Goal: Information Seeking & Learning: Check status

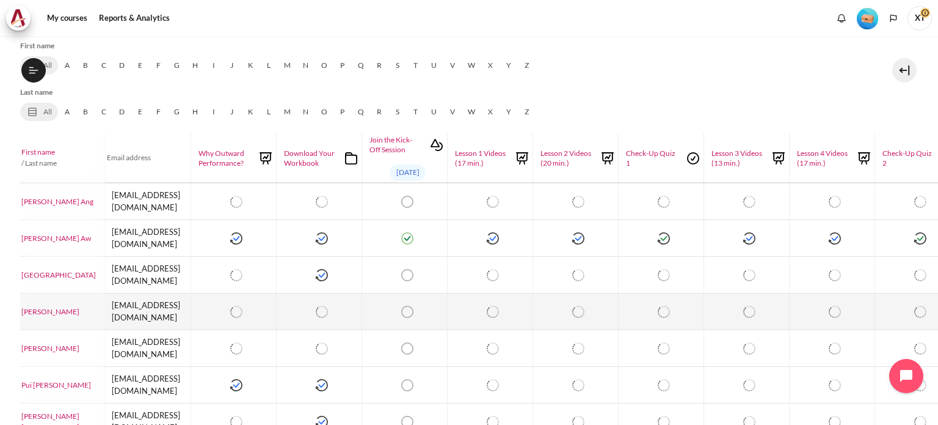
scroll to position [244, 104]
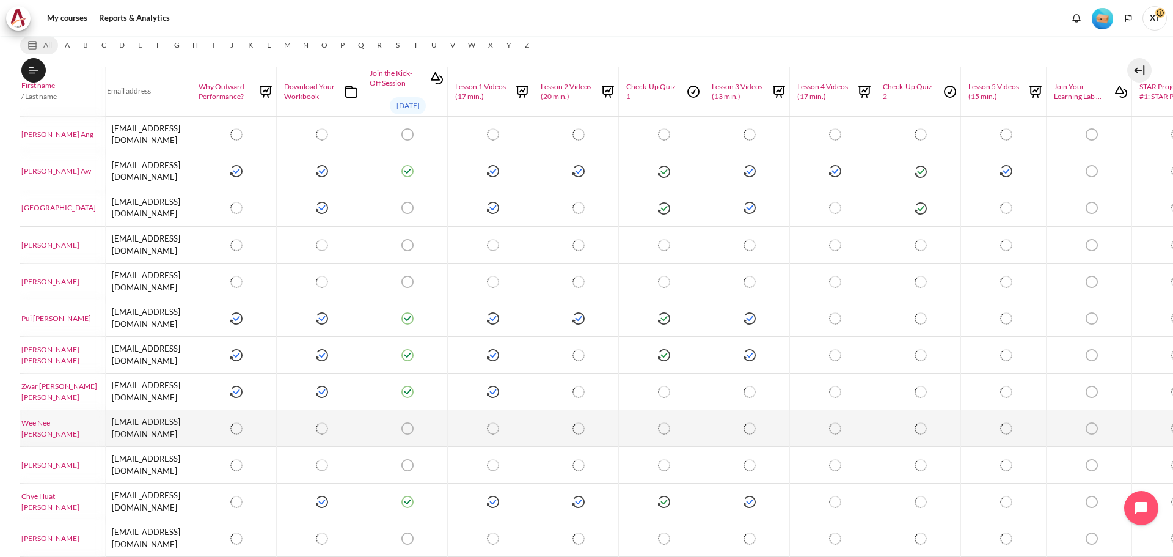
scroll to position [261, 104]
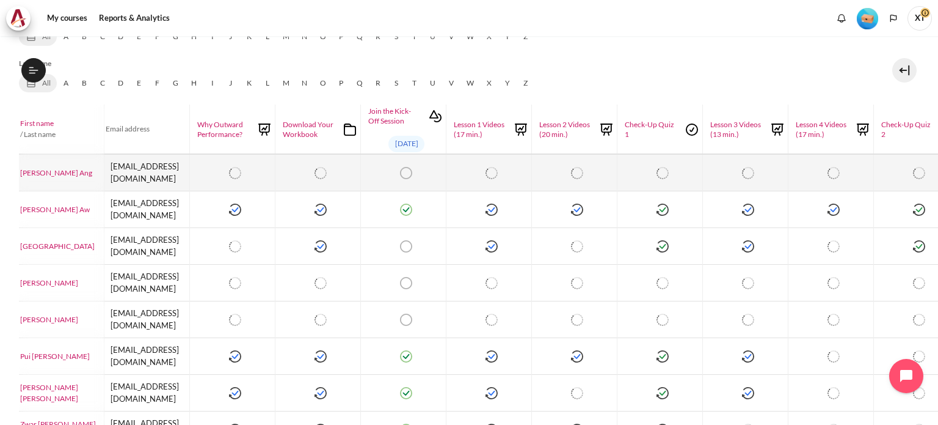
scroll to position [336, 105]
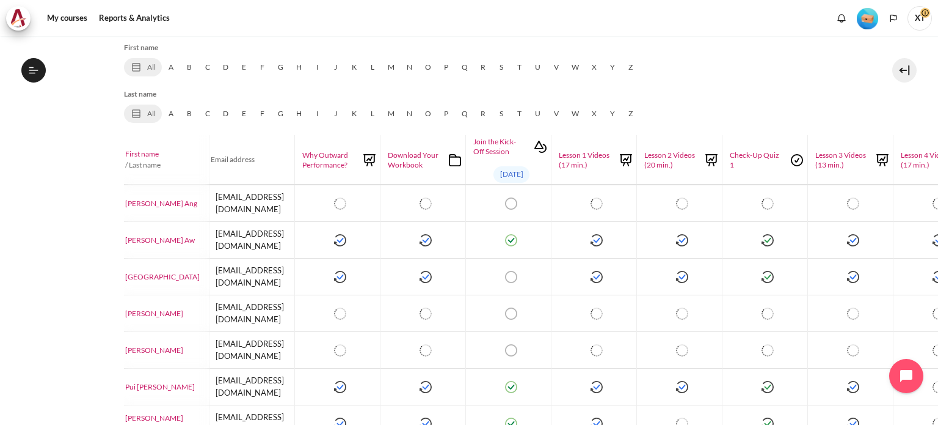
scroll to position [305, 0]
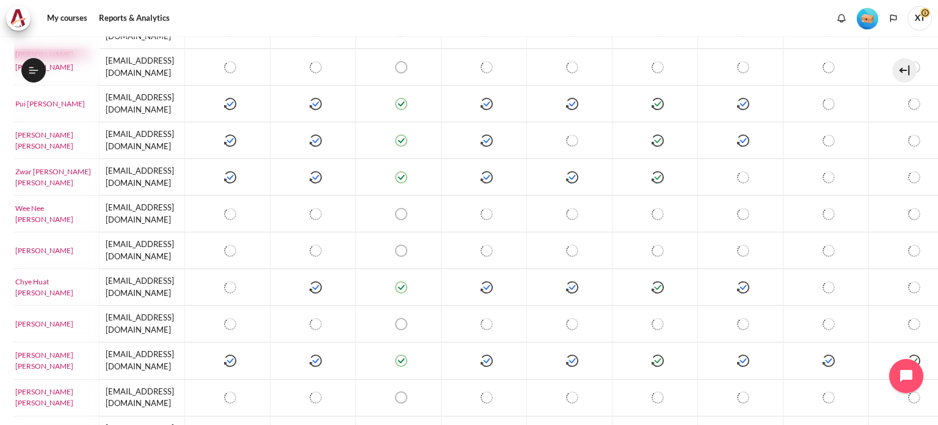
scroll to position [649, 110]
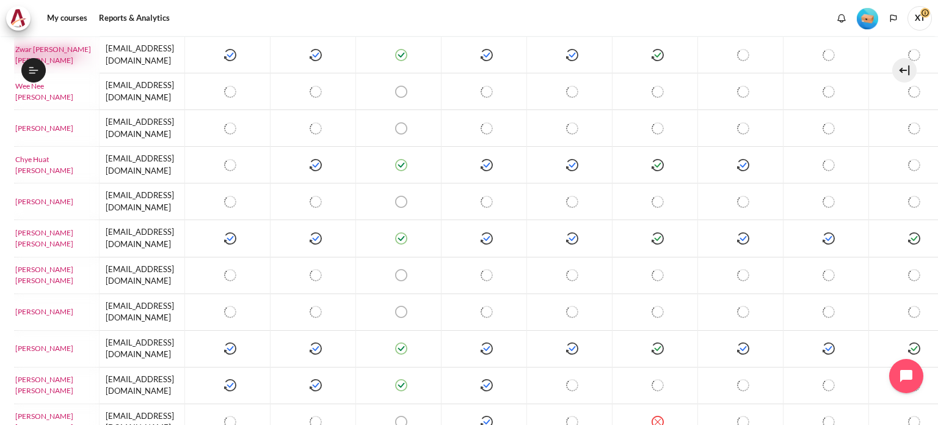
drag, startPoint x: 389, startPoint y: 417, endPoint x: 460, endPoint y: 418, distance: 70.9
click at [460, 418] on div "My courses Course administration Reports Activity completion" at bounding box center [469, 230] width 938 height 389
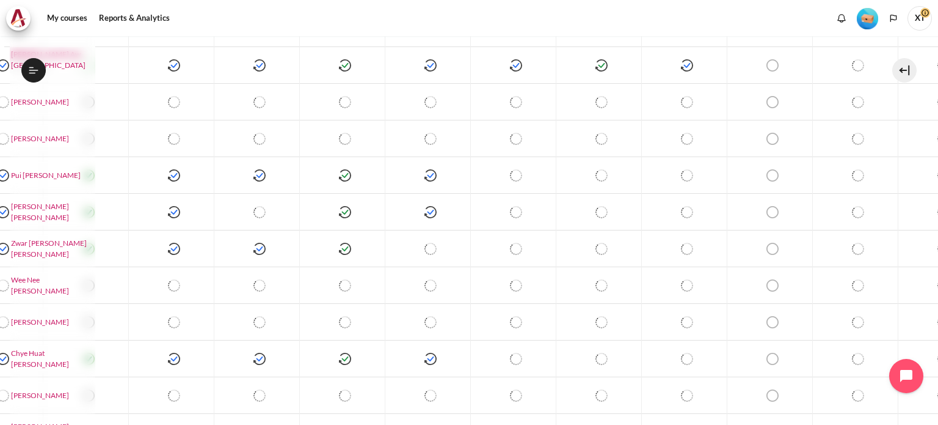
scroll to position [466, 423]
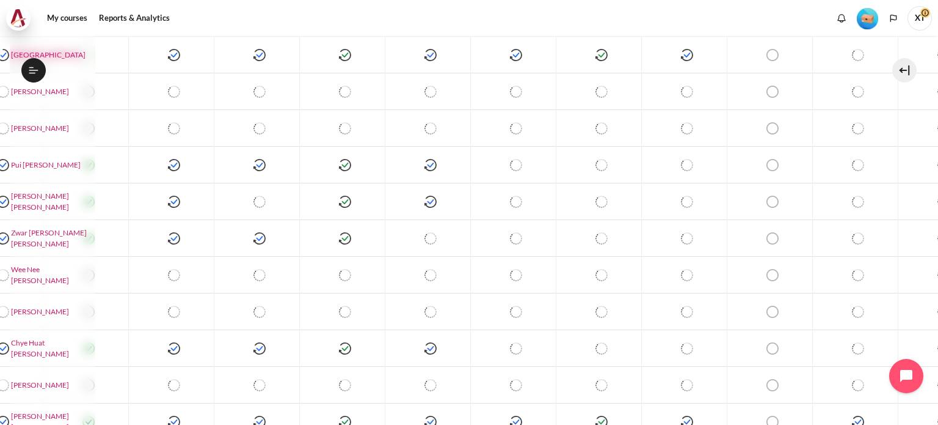
click at [16, 20] on img at bounding box center [18, 18] width 17 height 18
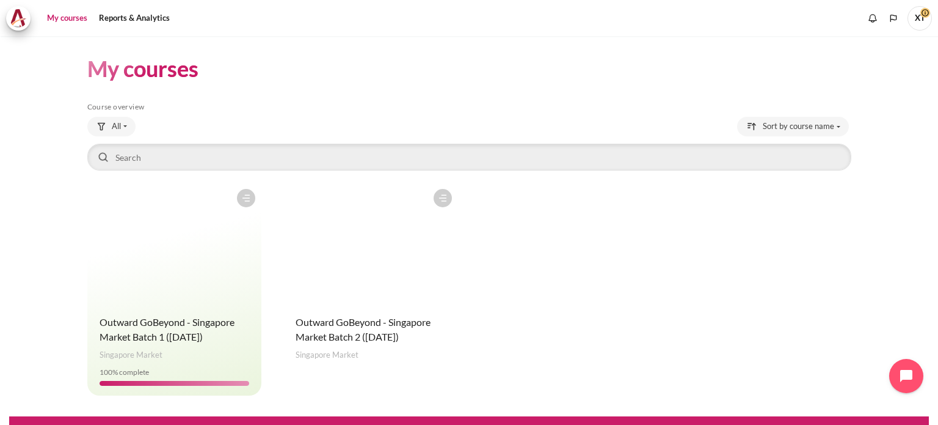
click at [360, 254] on figure "Content" at bounding box center [370, 244] width 175 height 122
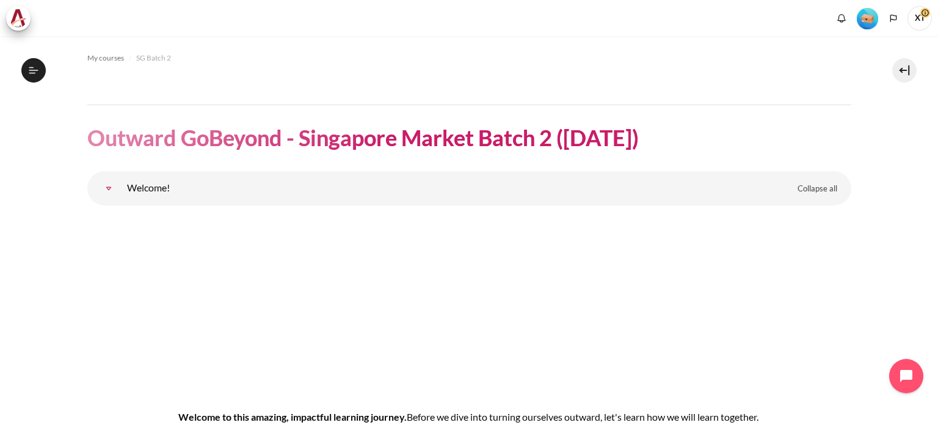
scroll to position [61, 0]
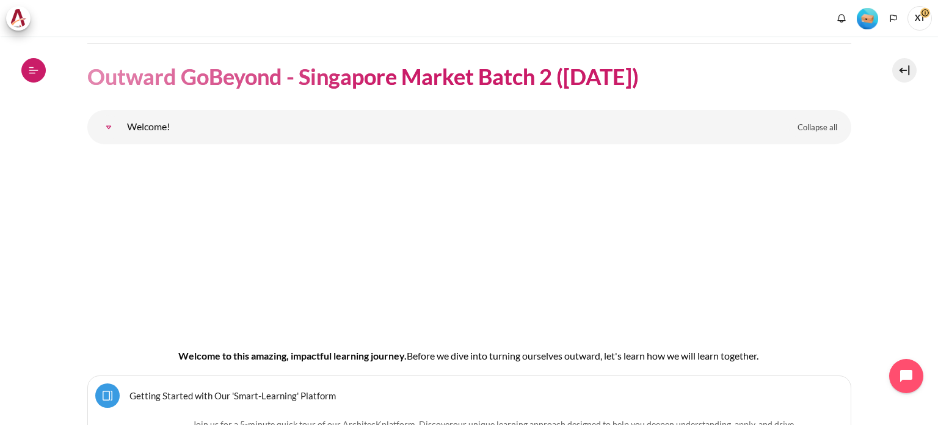
click at [29, 71] on icon at bounding box center [33, 70] width 11 height 11
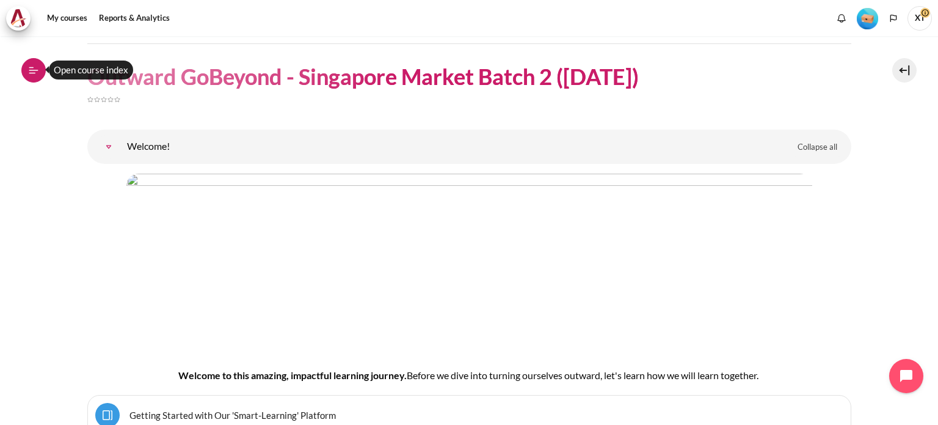
click at [38, 71] on icon at bounding box center [33, 70] width 11 height 11
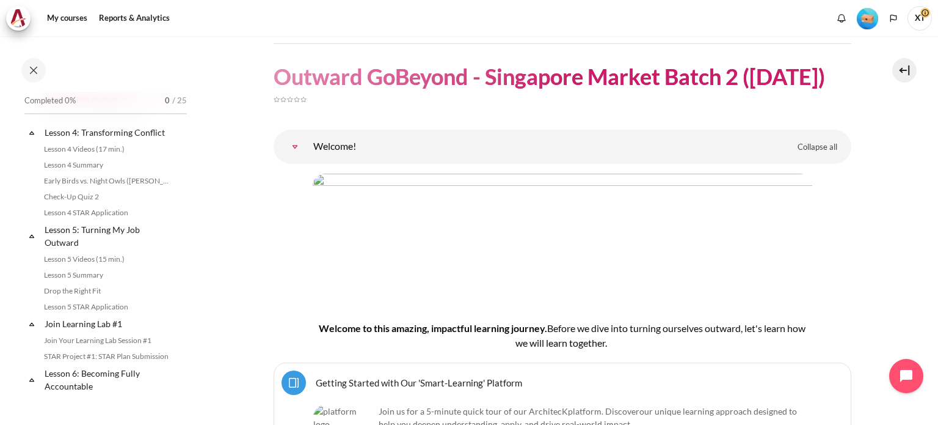
scroll to position [428, 0]
click at [80, 243] on link "Lesson 5: Turning My Job Outward" at bounding box center [108, 234] width 131 height 29
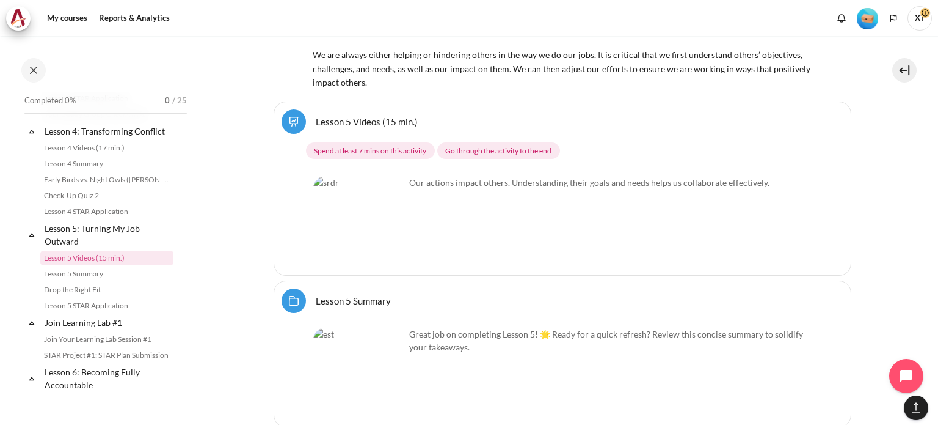
scroll to position [6636, 0]
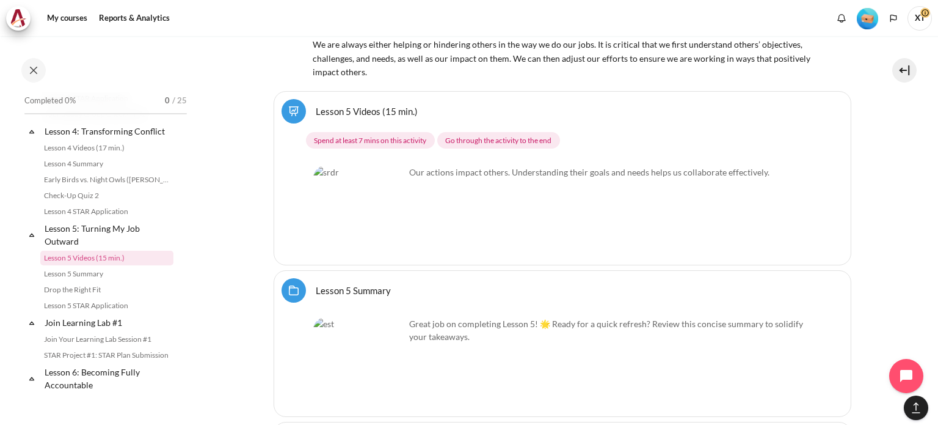
click at [364, 179] on img "Content" at bounding box center [359, 212] width 92 height 92
click at [348, 105] on link "Lesson 5 Videos (15 min.)" at bounding box center [367, 111] width 102 height 12
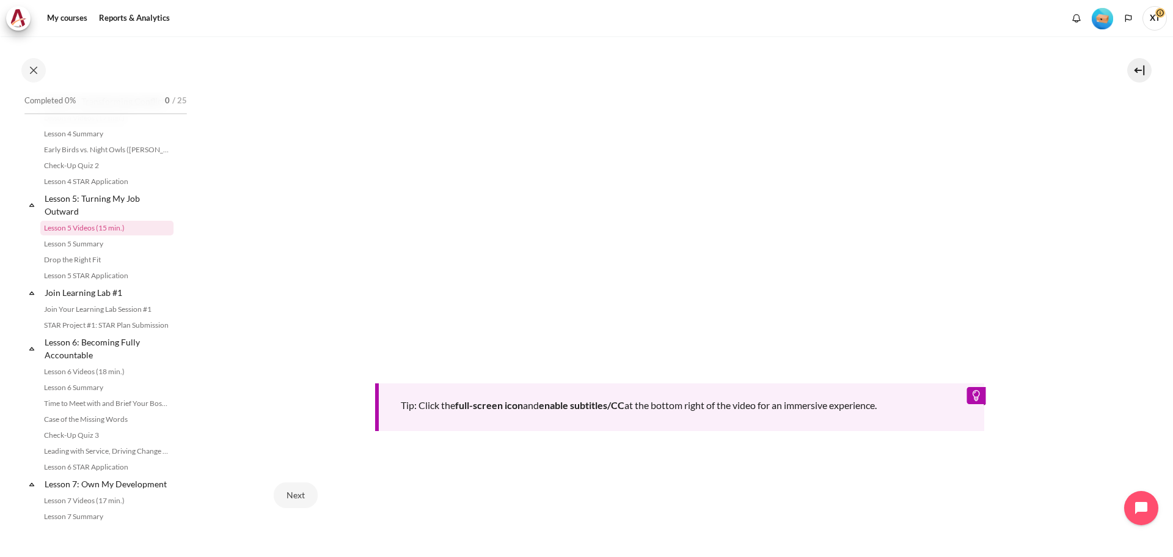
scroll to position [586, 0]
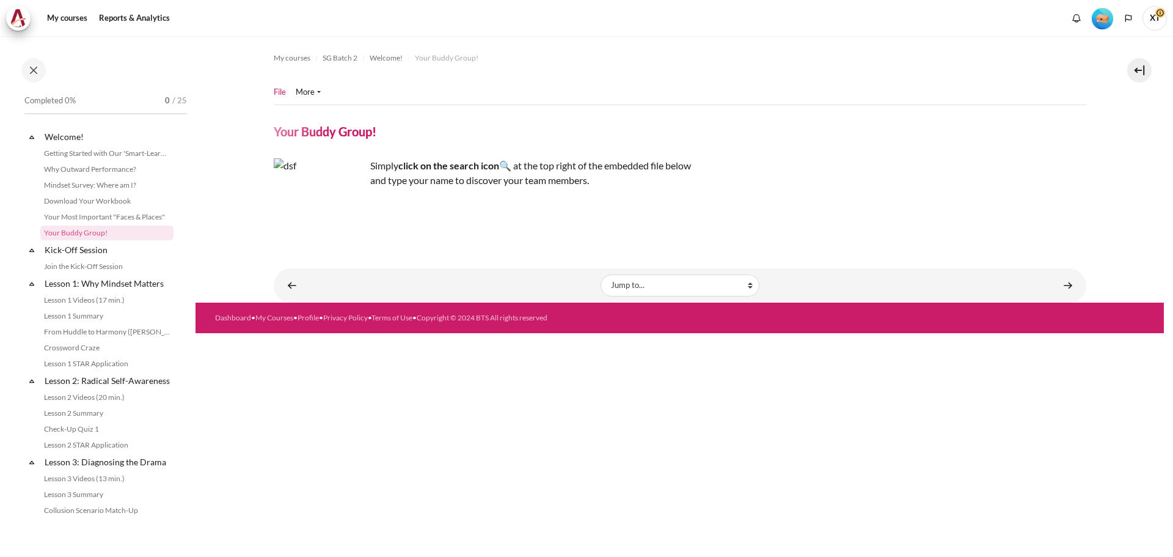
scroll to position [186, 0]
click at [370, 214] on img "Content" at bounding box center [370, 214] width 0 height 0
click at [987, 221] on div "Content" at bounding box center [680, 213] width 812 height 15
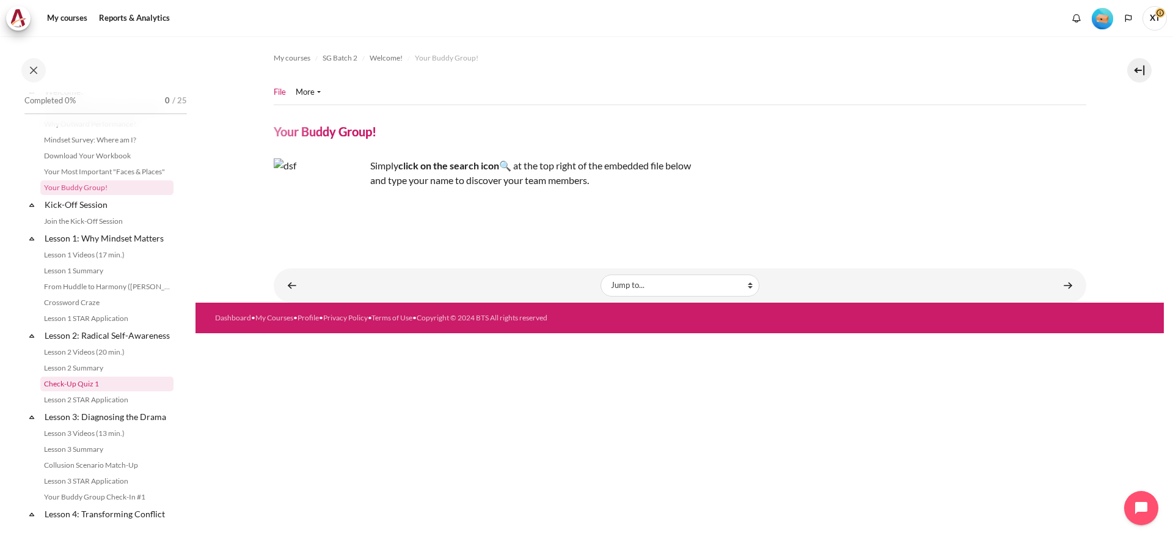
scroll to position [0, 0]
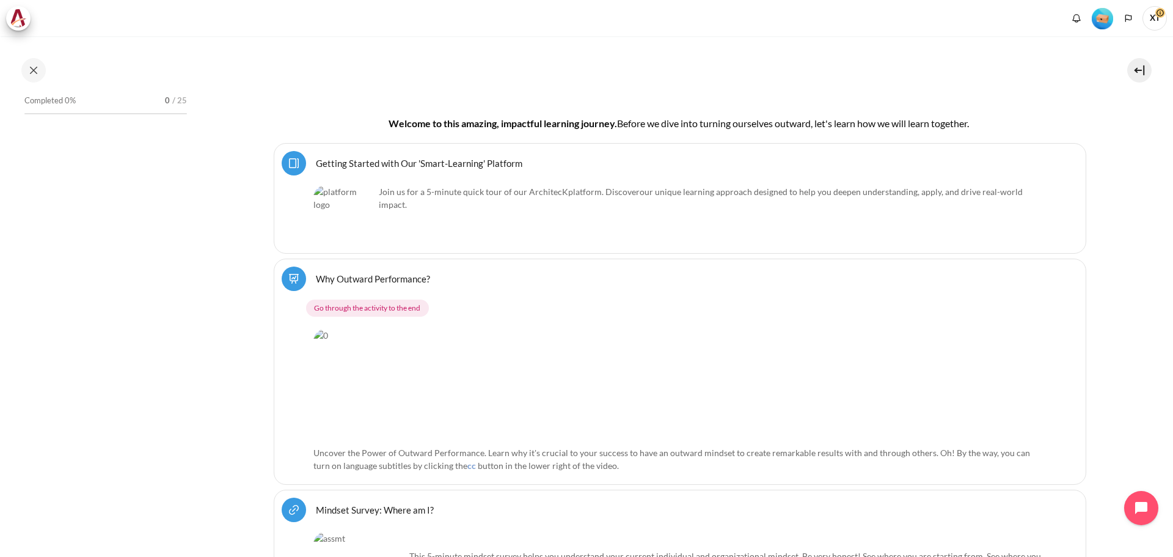
scroll to position [325, 0]
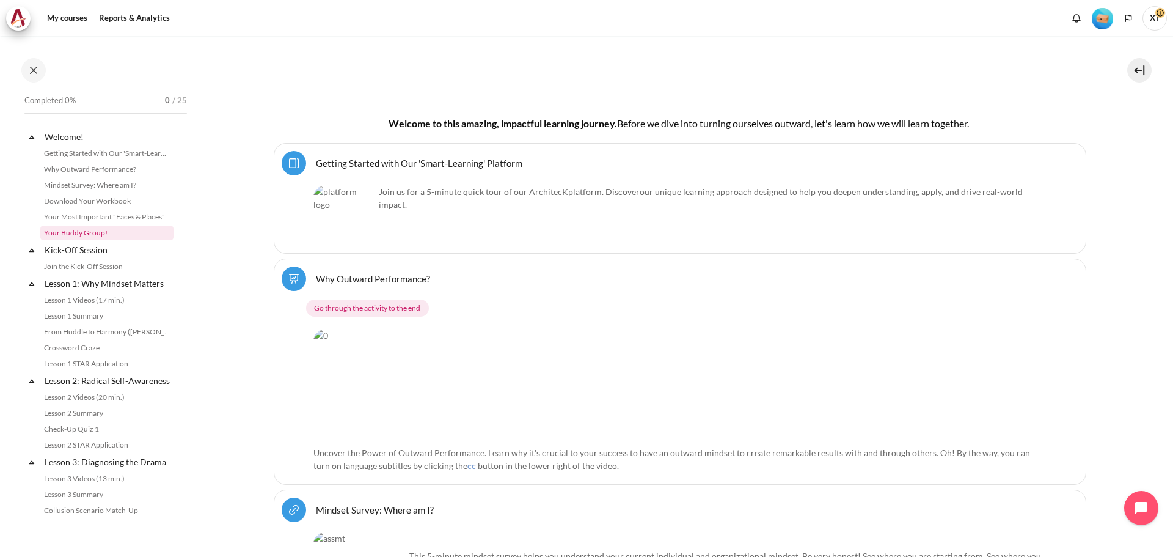
click at [92, 230] on link "Your Buddy Group!" at bounding box center [106, 232] width 133 height 15
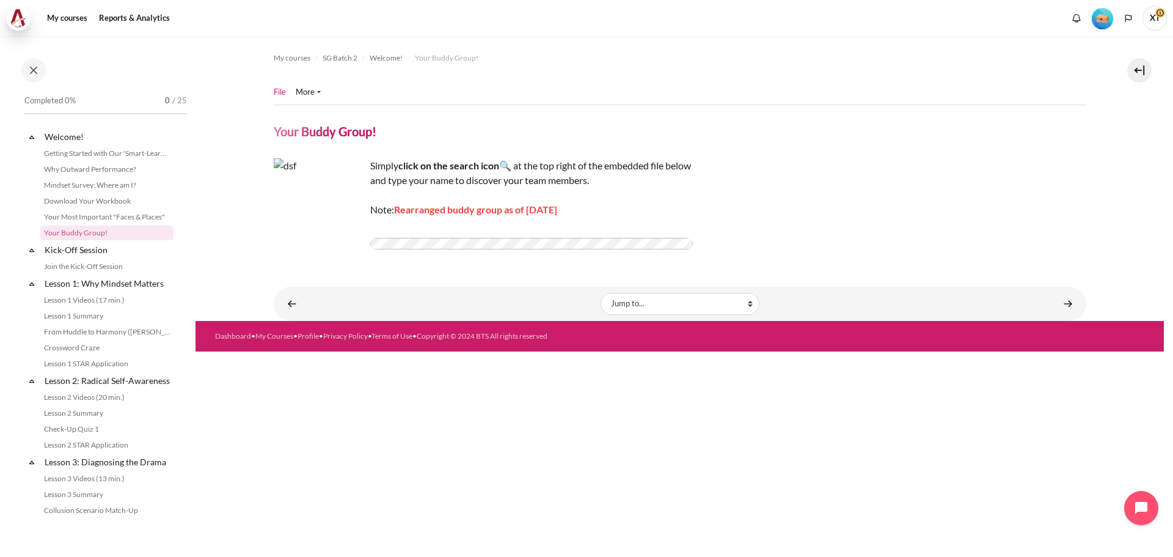
click at [13, 18] on img at bounding box center [18, 18] width 17 height 18
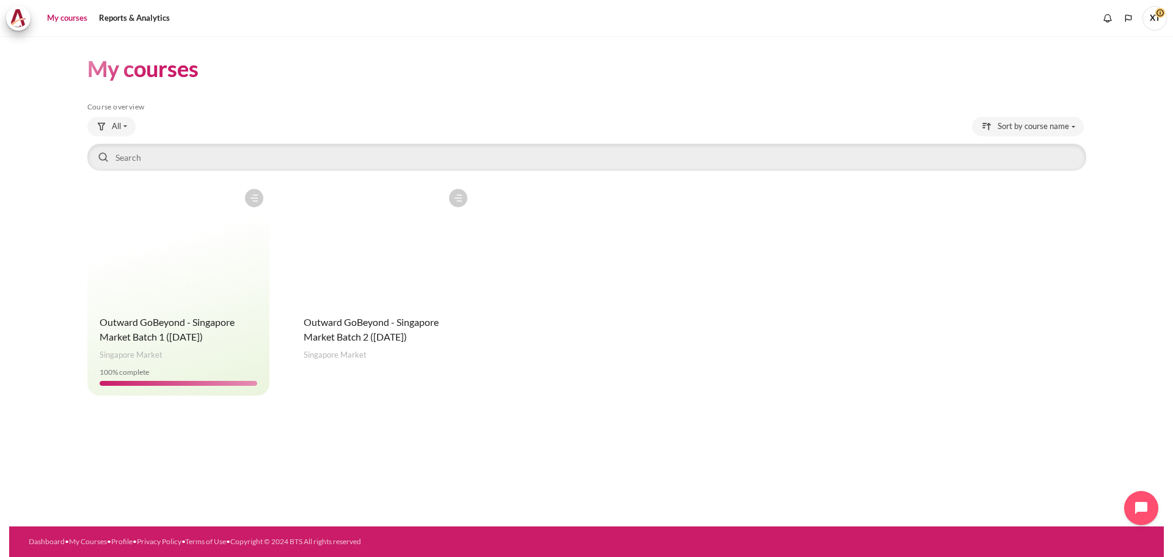
click at [381, 266] on figure "Content" at bounding box center [382, 244] width 182 height 122
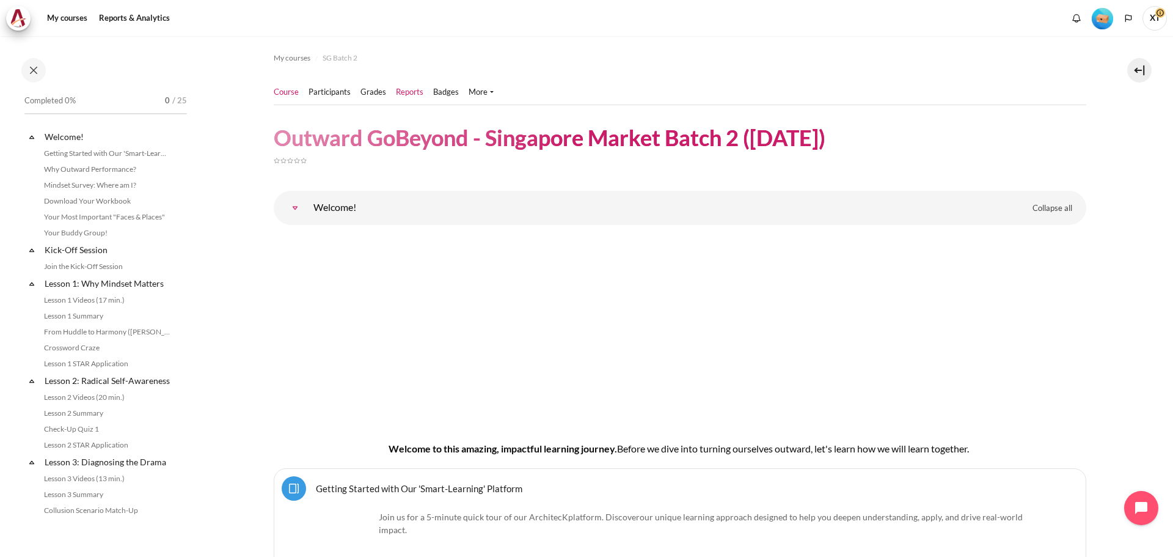
click at [407, 93] on link "Reports" at bounding box center [409, 92] width 27 height 12
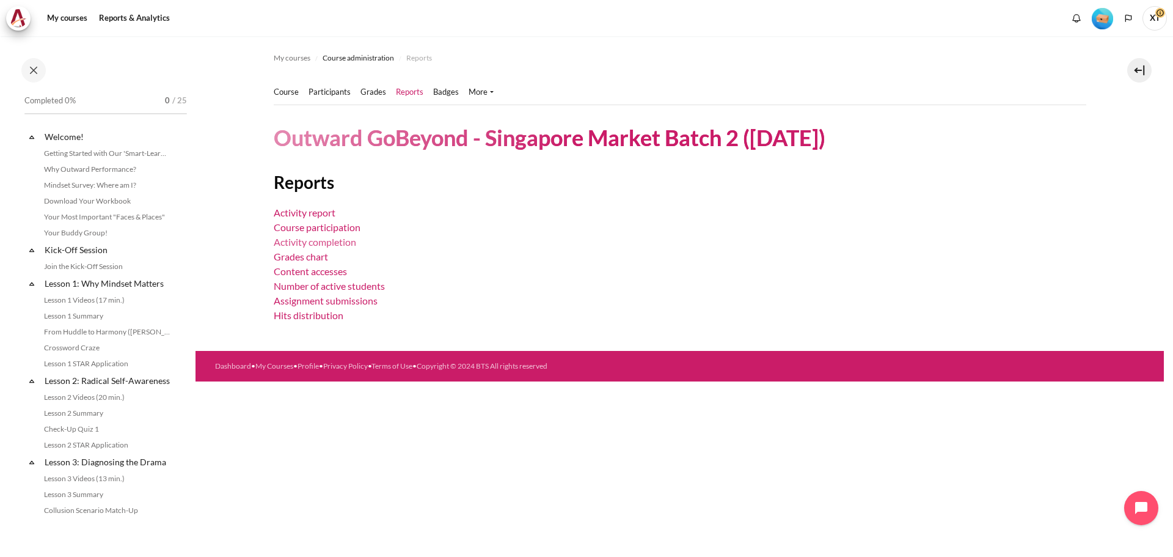
click at [335, 241] on link "Activity completion" at bounding box center [315, 242] width 82 height 12
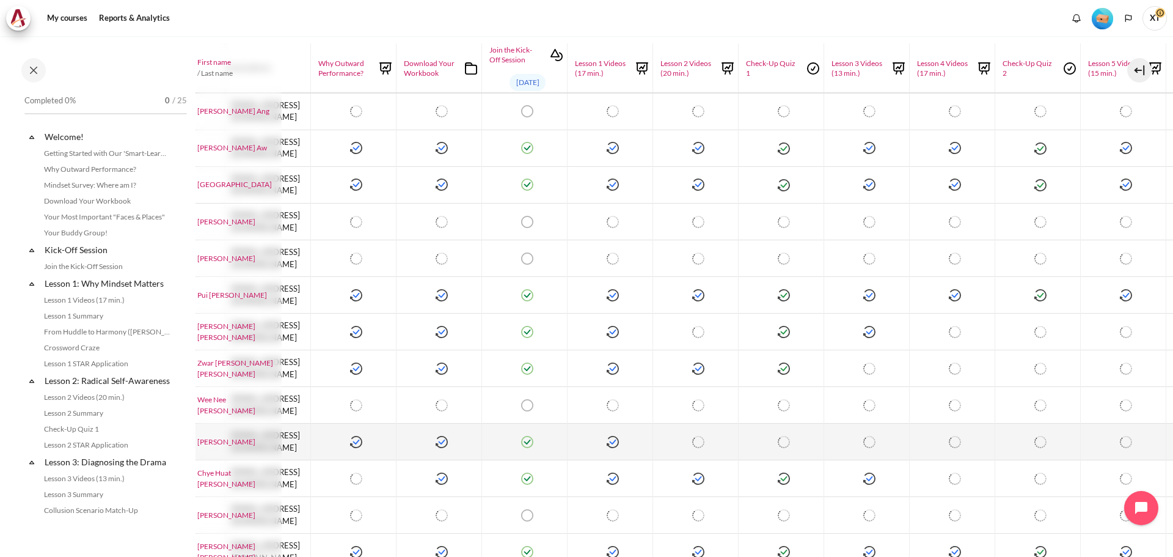
scroll to position [276, 170]
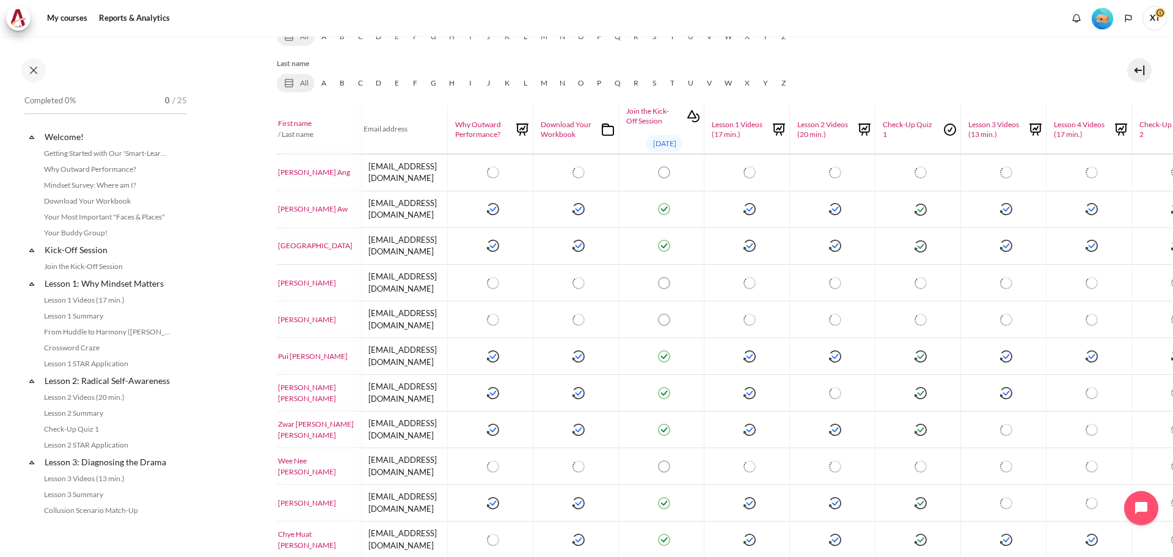
scroll to position [244, 29]
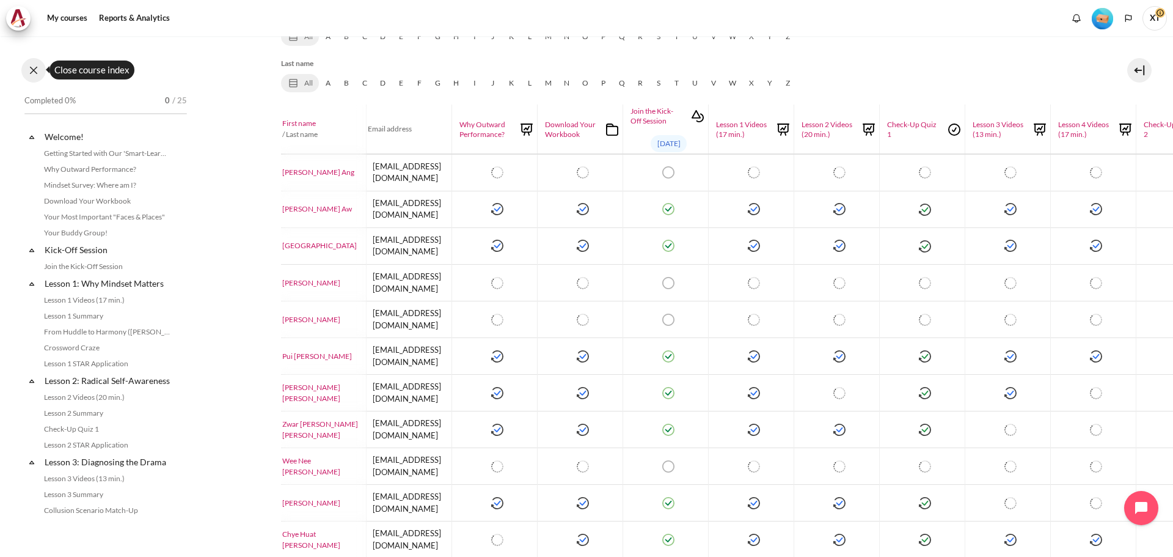
click at [38, 74] on button at bounding box center [33, 70] width 24 height 24
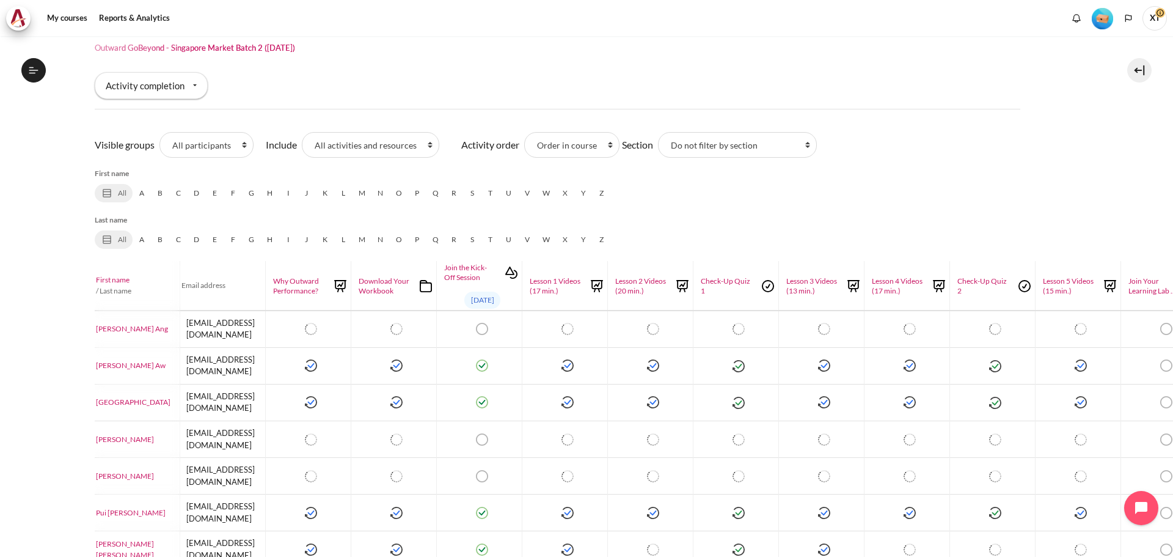
scroll to position [0, 29]
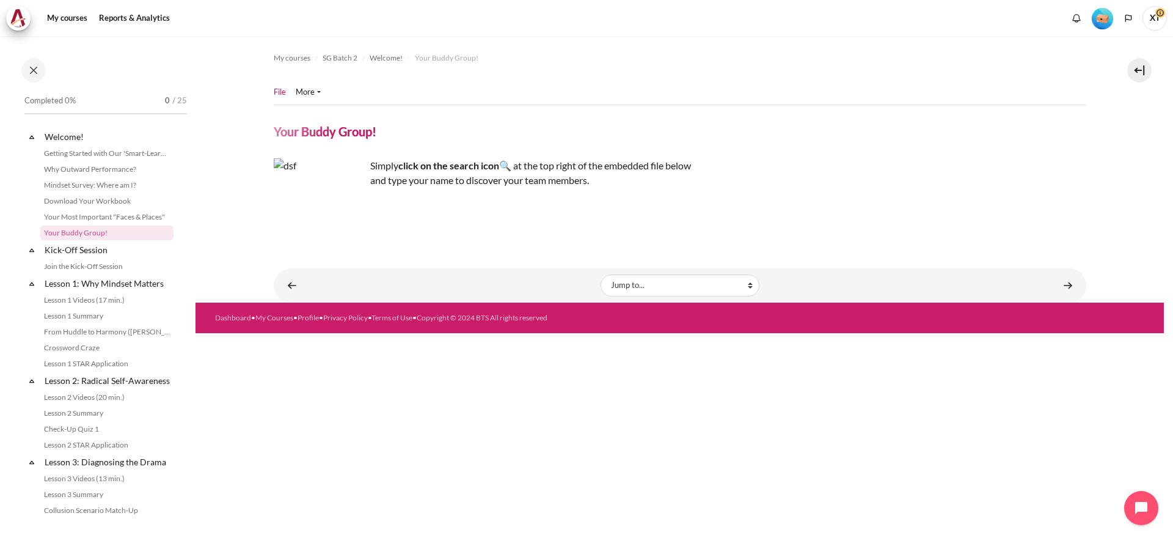
scroll to position [186, 0]
